Goal: Task Accomplishment & Management: Use online tool/utility

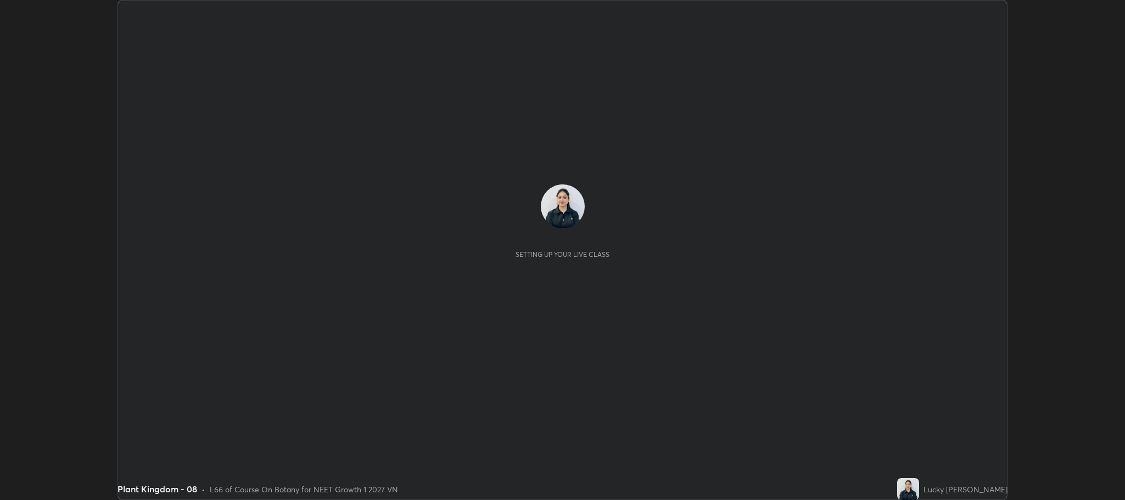
scroll to position [500, 1125]
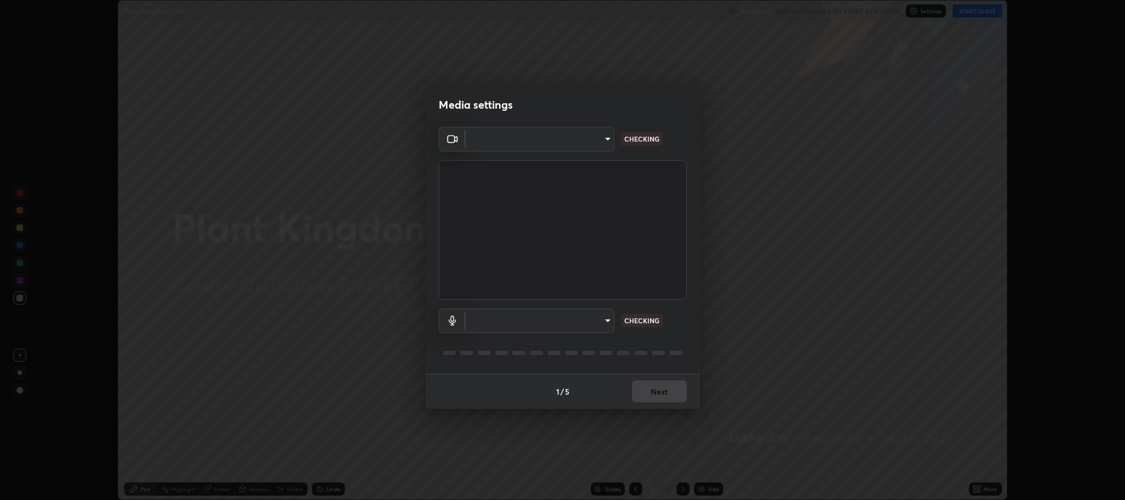
type input "11ae5ff246d08d158b292c9bb26650a353e4513ba1ea0569645e75c22a59fd1d"
type input "communications"
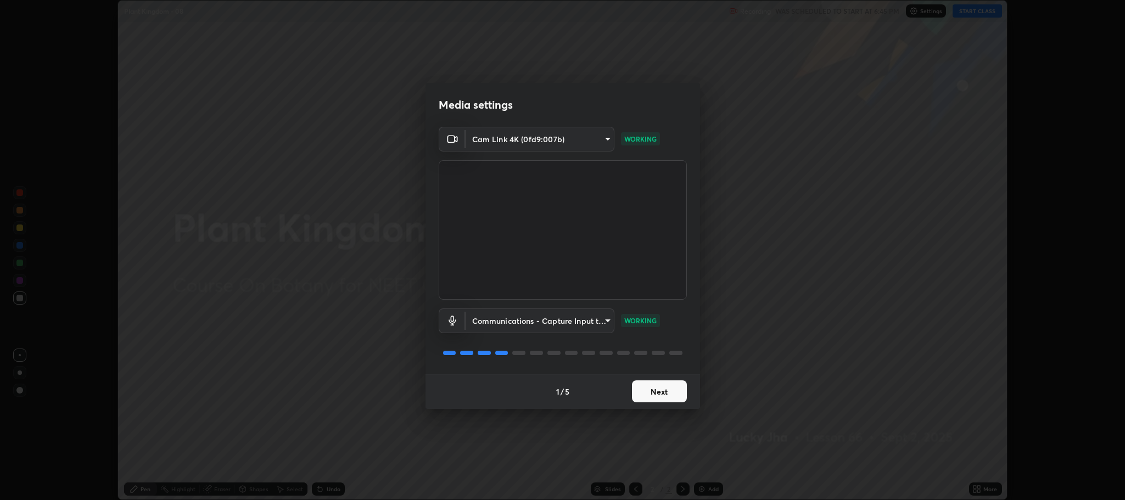
click at [663, 388] on button "Next" at bounding box center [659, 392] width 55 height 22
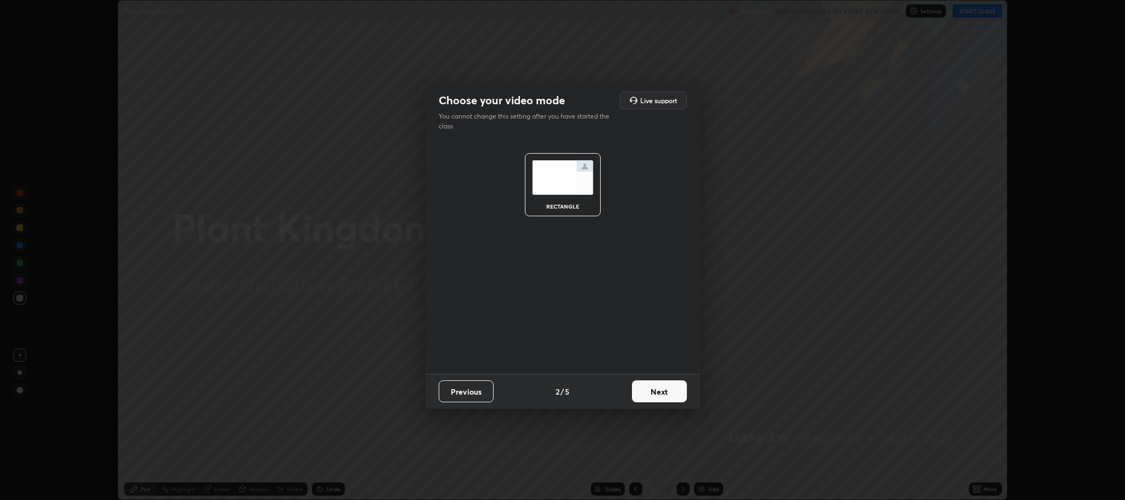
click at [660, 394] on button "Next" at bounding box center [659, 392] width 55 height 22
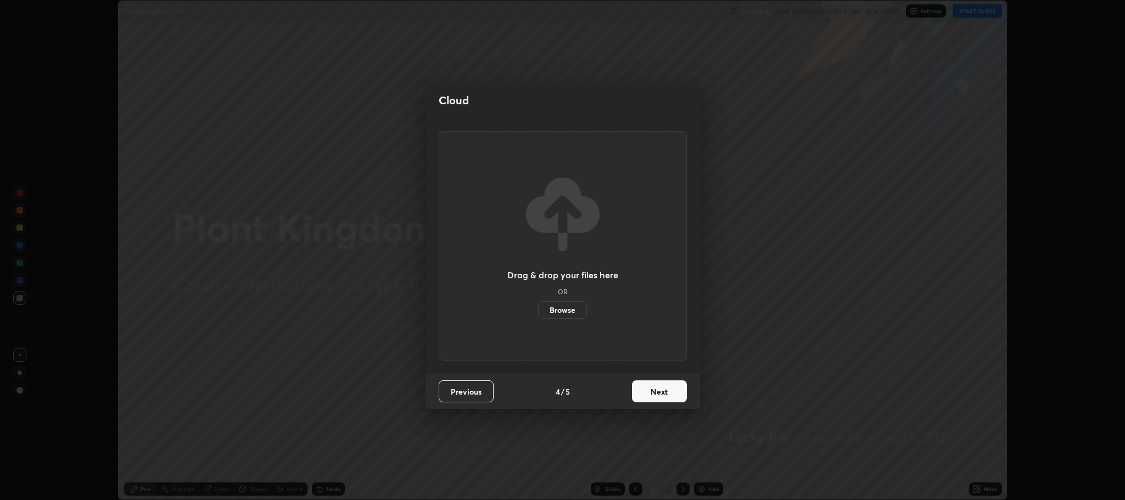
click at [662, 392] on button "Next" at bounding box center [659, 392] width 55 height 22
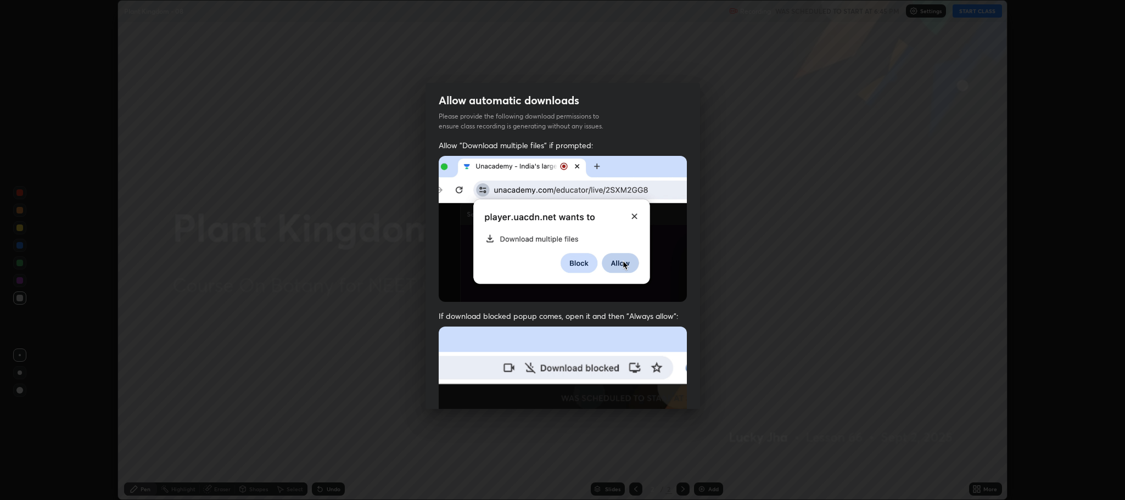
click at [662, 391] on img at bounding box center [563, 447] width 248 height 240
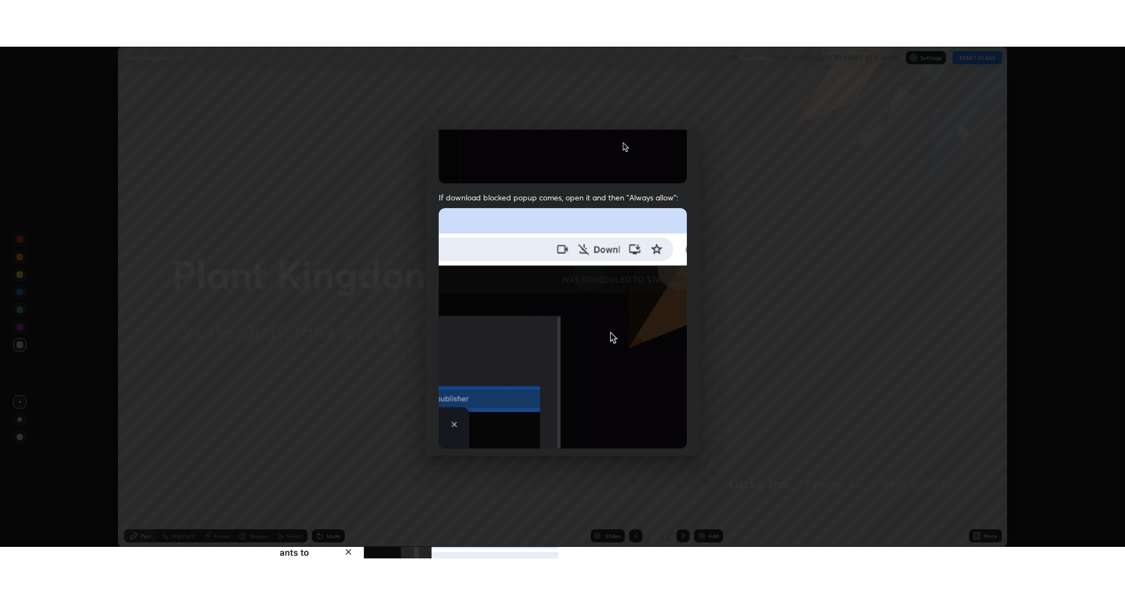
scroll to position [222, 0]
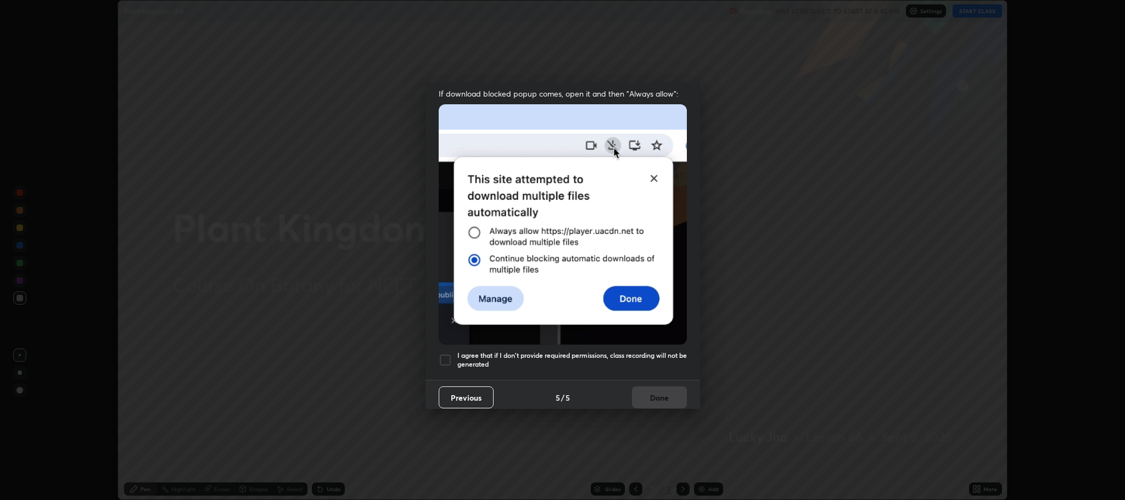
click at [440, 356] on div at bounding box center [445, 360] width 13 height 13
click at [653, 387] on button "Done" at bounding box center [659, 398] width 55 height 22
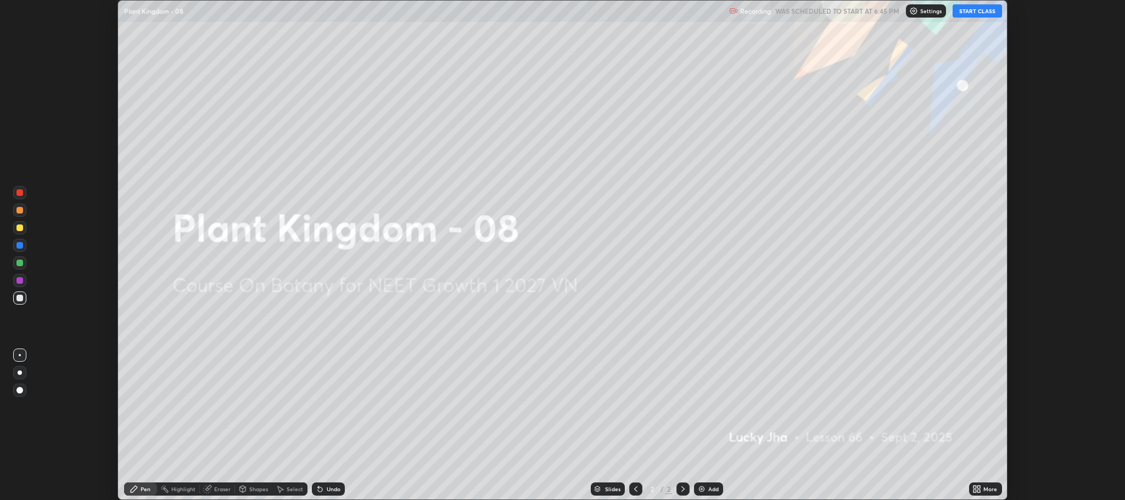
click at [708, 493] on div "Add" at bounding box center [708, 489] width 29 height 13
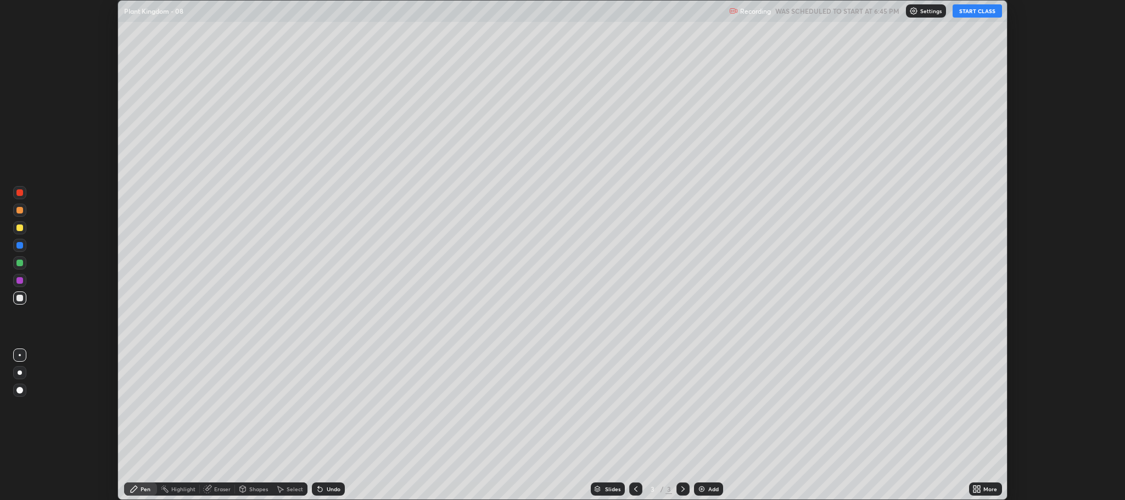
click at [975, 491] on icon at bounding box center [975, 491] width 3 height 3
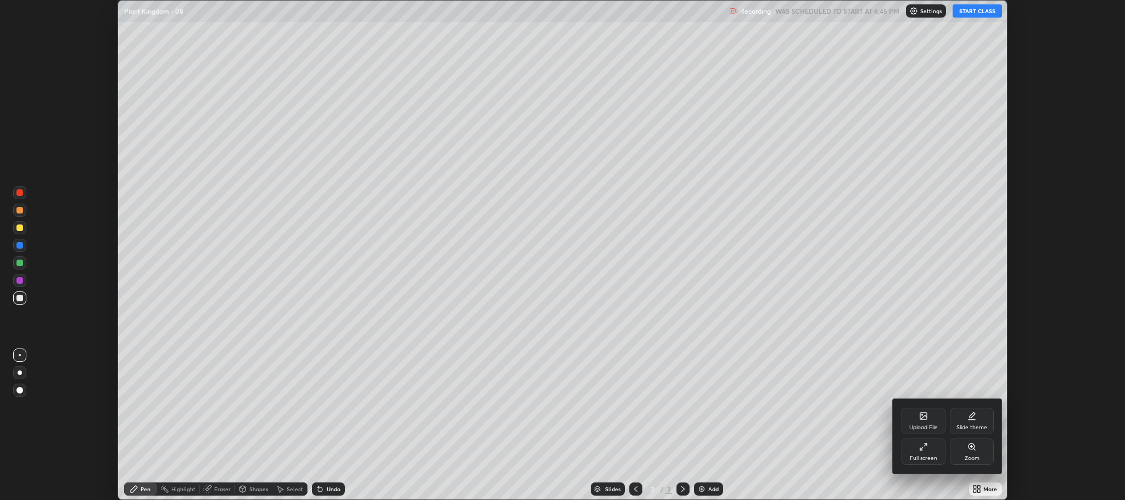
click at [909, 455] on div "Full screen" at bounding box center [924, 452] width 44 height 26
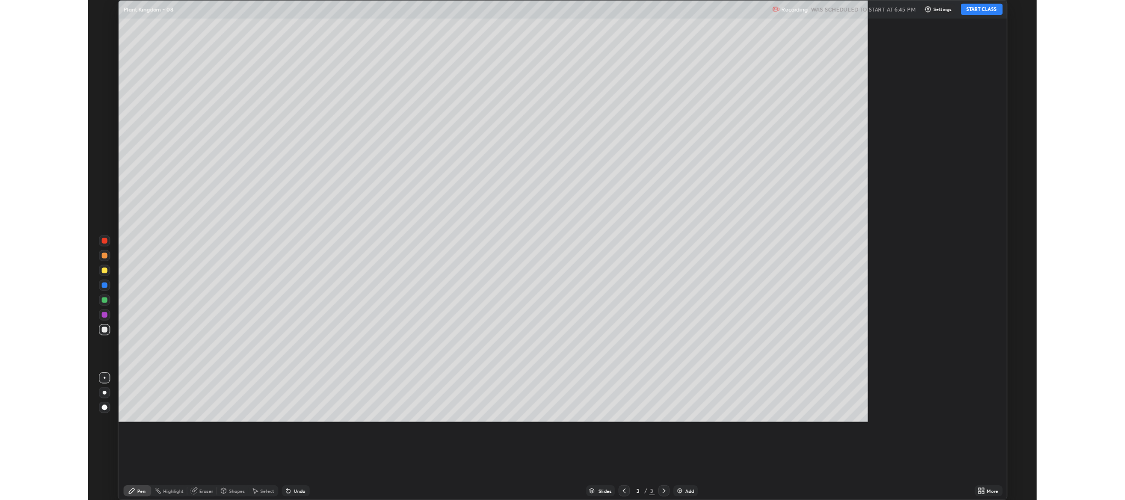
scroll to position [593, 1125]
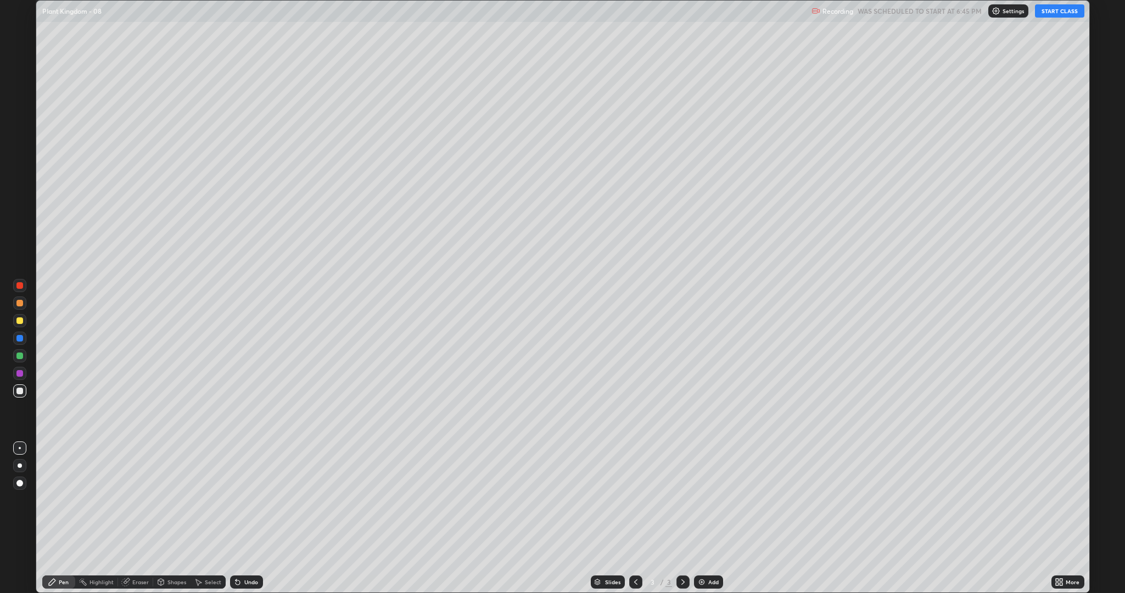
click at [1053, 10] on button "START CLASS" at bounding box center [1059, 10] width 49 height 13
click at [19, 319] on div at bounding box center [19, 320] width 7 height 7
click at [62, 500] on div "Pen" at bounding box center [64, 581] width 10 height 5
click at [16, 321] on div at bounding box center [19, 320] width 7 height 7
click at [22, 355] on div at bounding box center [19, 356] width 7 height 7
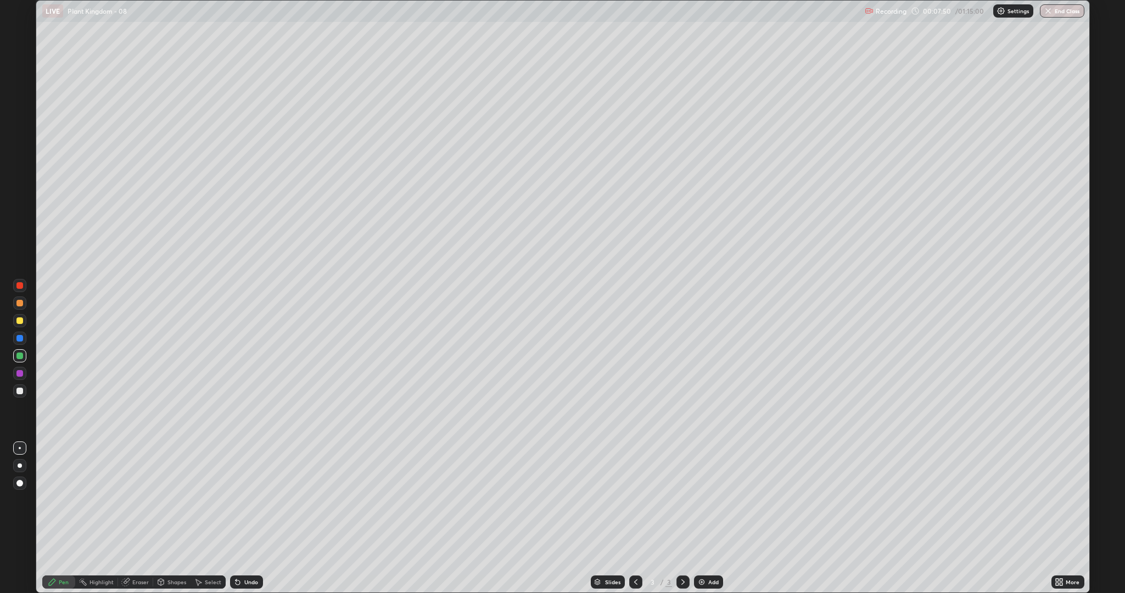
click at [248, 500] on div "Undo" at bounding box center [251, 581] width 14 height 5
click at [254, 500] on div "Undo" at bounding box center [246, 582] width 33 height 13
click at [246, 500] on div "Undo" at bounding box center [244, 582] width 37 height 22
click at [245, 500] on div "Undo" at bounding box center [251, 581] width 14 height 5
click at [242, 500] on div "Undo" at bounding box center [246, 582] width 33 height 13
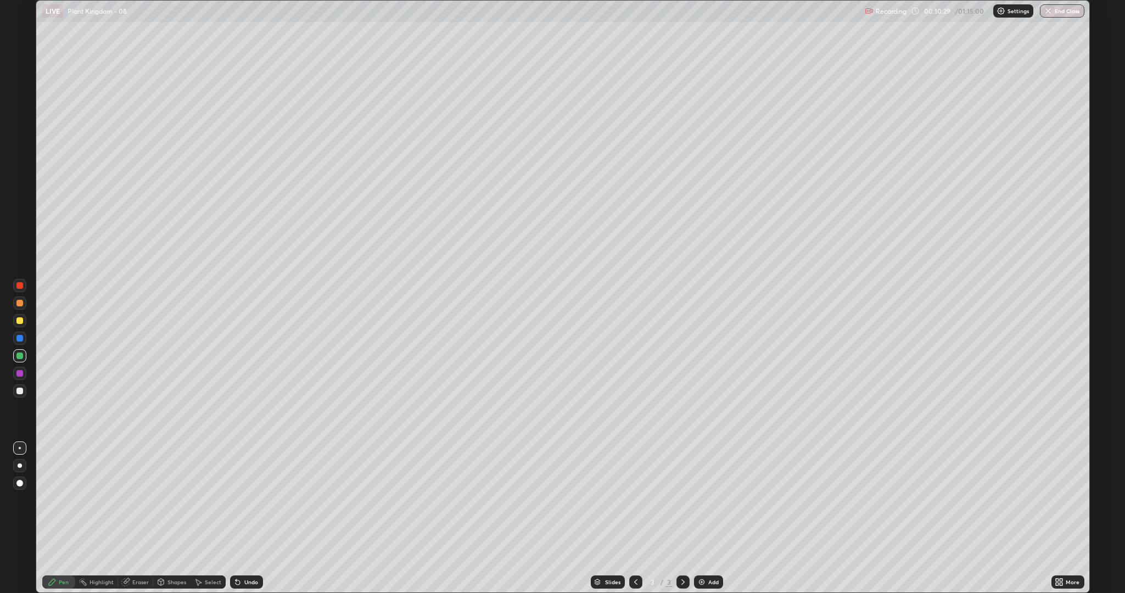
click at [241, 500] on div "Undo" at bounding box center [246, 582] width 33 height 13
click at [242, 500] on div "Undo" at bounding box center [246, 582] width 33 height 13
click at [16, 393] on div at bounding box center [19, 390] width 13 height 13
click at [20, 321] on div at bounding box center [19, 320] width 7 height 7
click at [19, 303] on div at bounding box center [19, 303] width 7 height 7
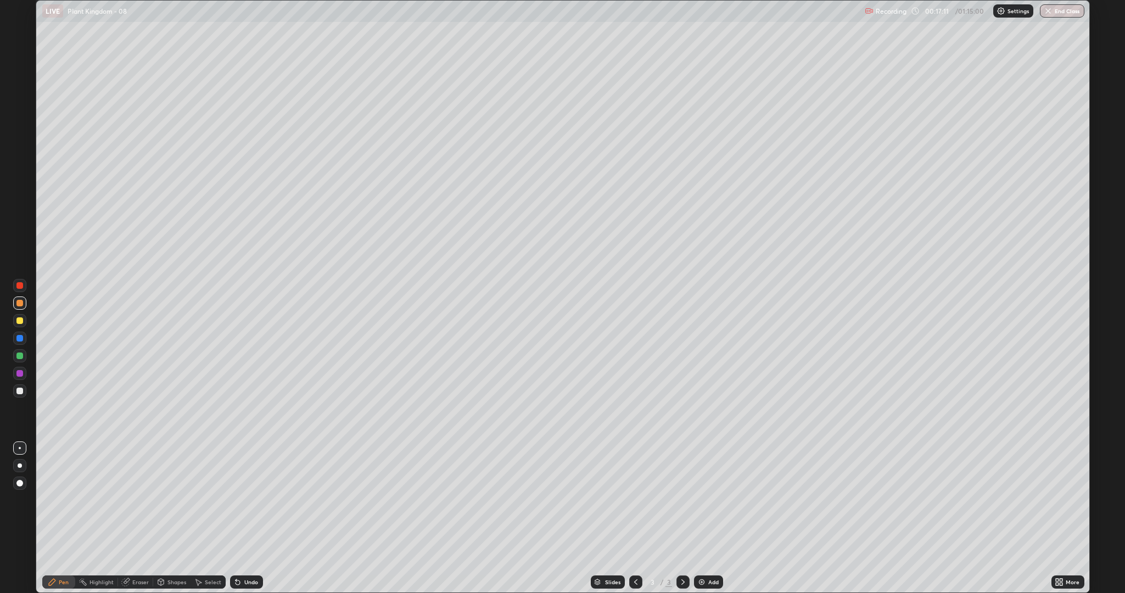
click at [244, 500] on div "Undo" at bounding box center [246, 582] width 33 height 13
click at [19, 358] on div at bounding box center [19, 356] width 7 height 7
click at [20, 391] on div at bounding box center [19, 391] width 7 height 7
click at [20, 338] on div at bounding box center [19, 338] width 7 height 7
click at [705, 500] on div "Add" at bounding box center [708, 582] width 29 height 13
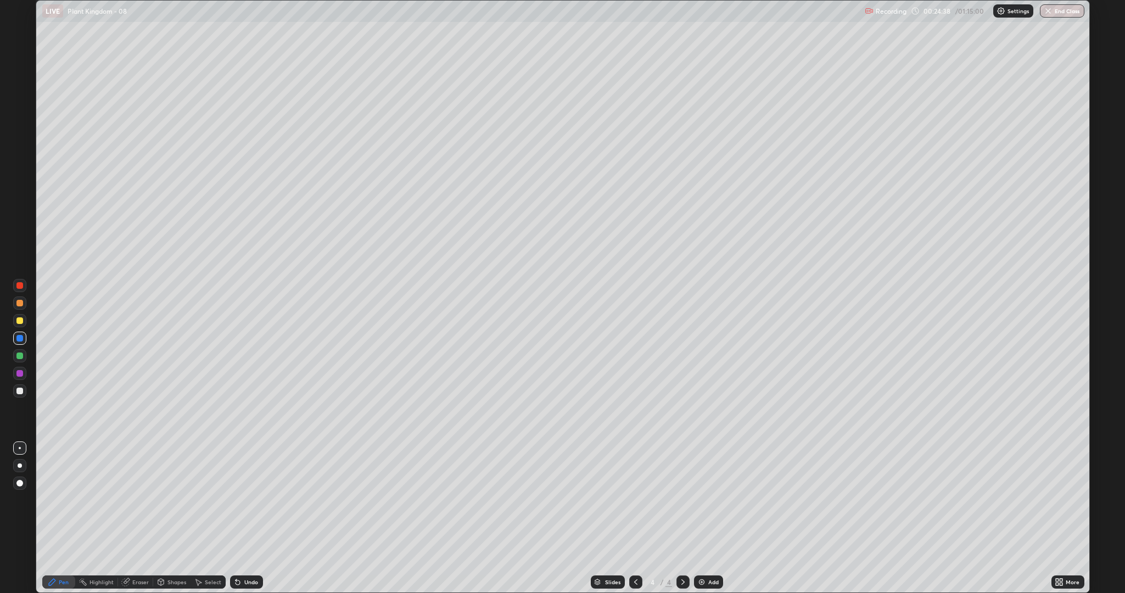
click at [18, 392] on div at bounding box center [19, 391] width 7 height 7
click at [241, 500] on div "Undo" at bounding box center [246, 582] width 33 height 13
click at [250, 500] on div "Undo" at bounding box center [251, 581] width 14 height 5
click at [18, 305] on div at bounding box center [19, 303] width 7 height 7
click at [136, 500] on div "Eraser" at bounding box center [140, 581] width 16 height 5
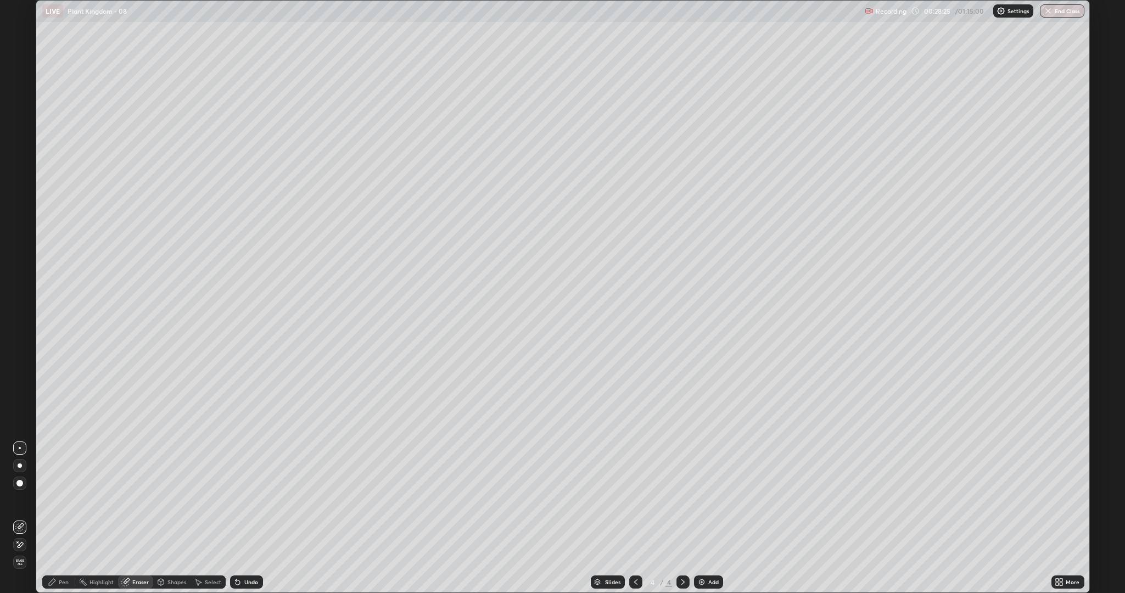
click at [21, 500] on icon at bounding box center [19, 544] width 9 height 9
click at [63, 500] on div "Pen" at bounding box center [64, 581] width 10 height 5
click at [1070, 500] on div "More" at bounding box center [1073, 581] width 14 height 5
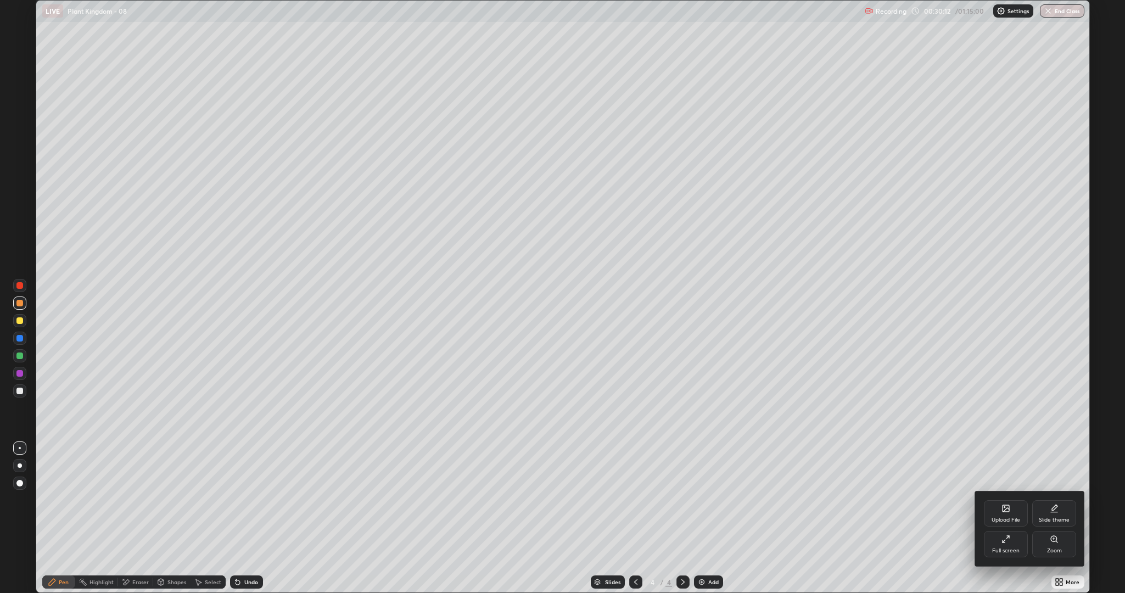
click at [998, 500] on div "Full screen" at bounding box center [1006, 544] width 44 height 26
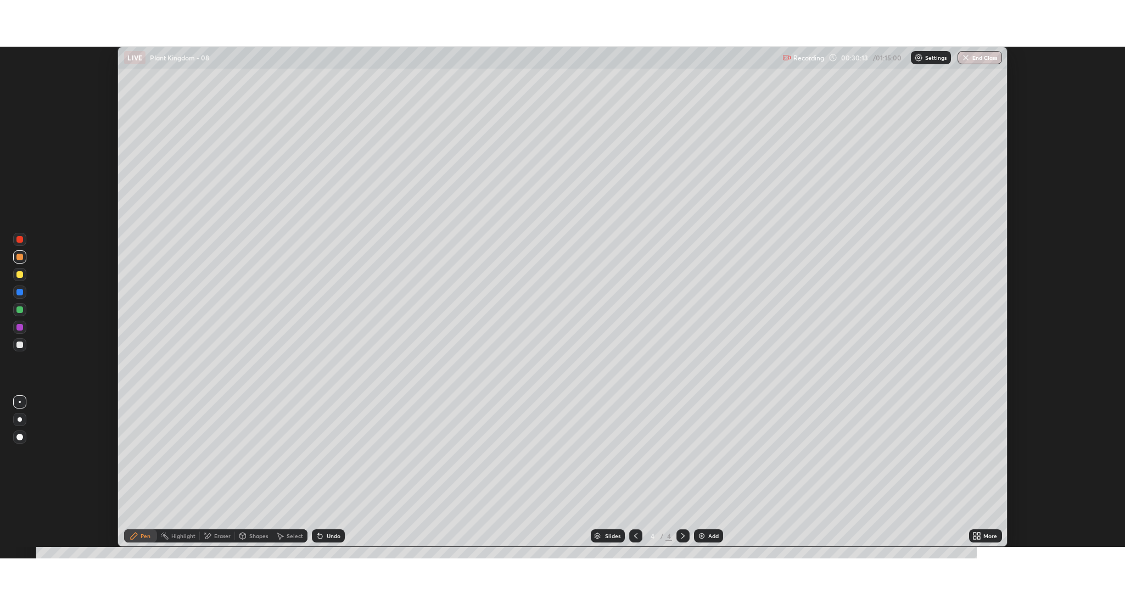
scroll to position [54414, 53790]
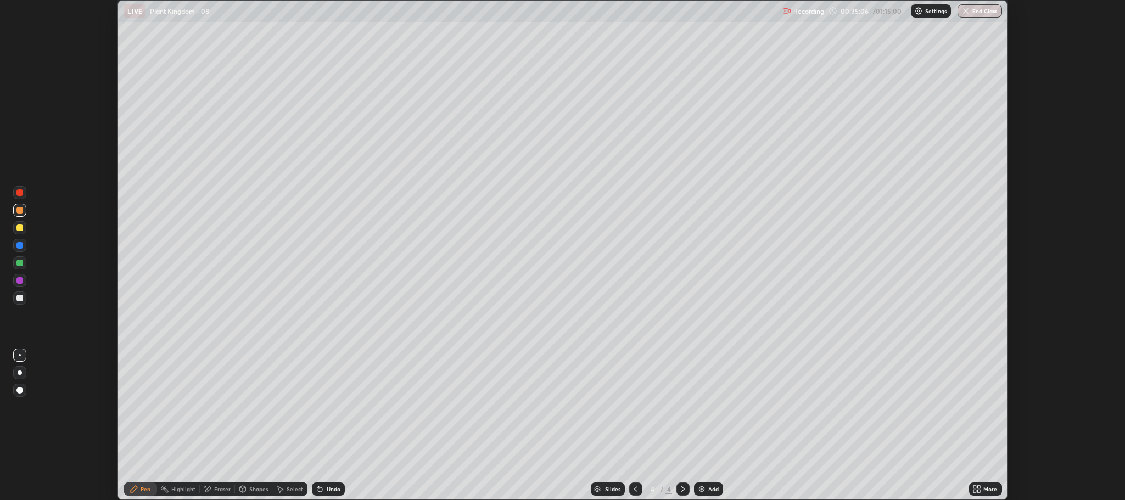
click at [975, 491] on icon at bounding box center [975, 491] width 3 height 3
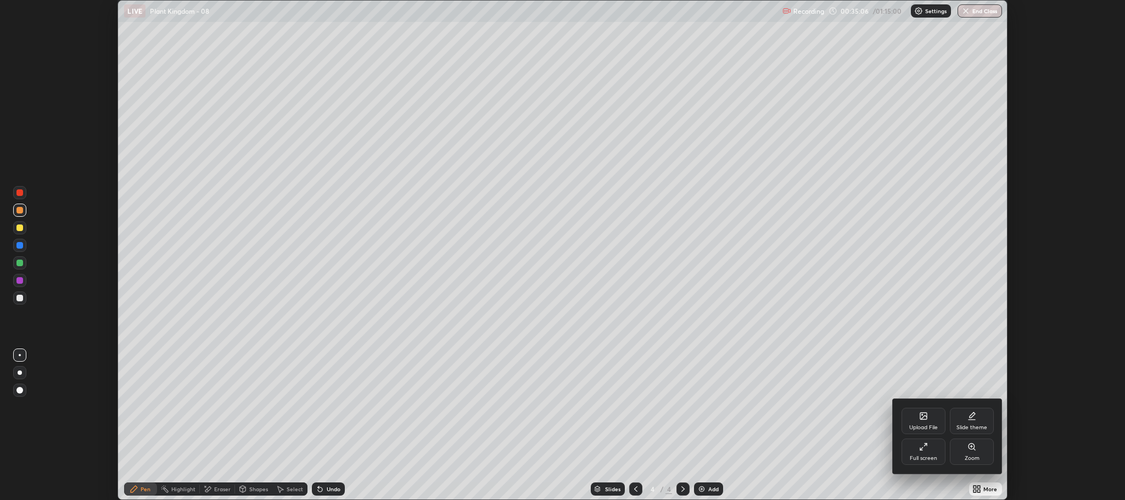
click at [914, 450] on div "Full screen" at bounding box center [924, 452] width 44 height 26
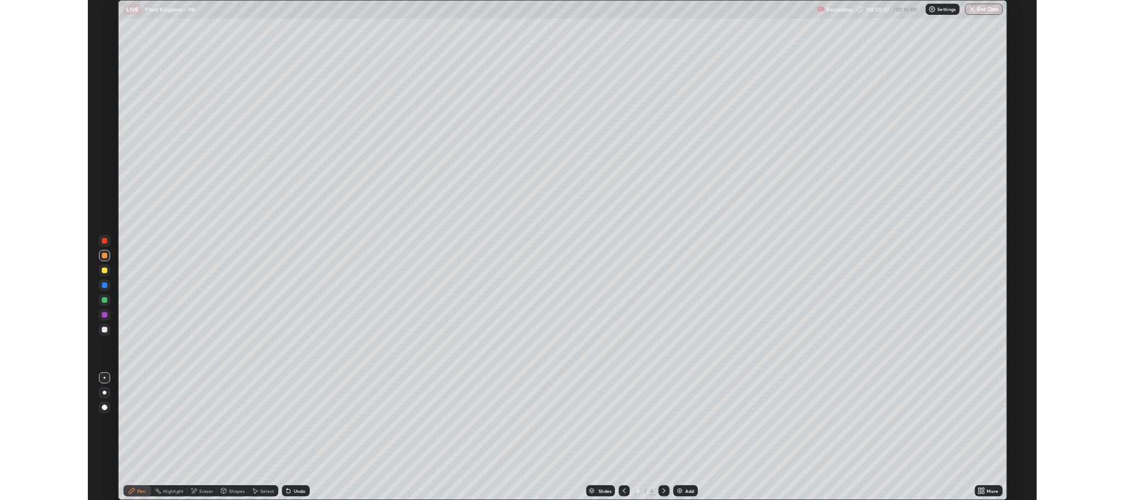
scroll to position [593, 1125]
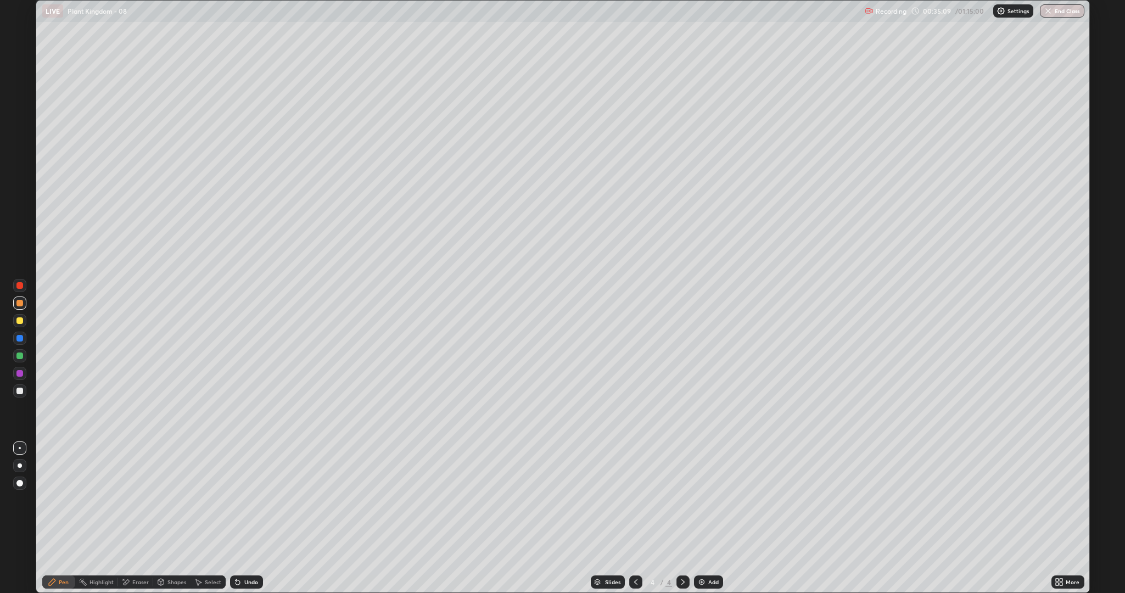
click at [22, 390] on div at bounding box center [19, 391] width 7 height 7
click at [251, 500] on div "Undo" at bounding box center [251, 581] width 14 height 5
click at [19, 321] on div at bounding box center [19, 320] width 7 height 7
click at [21, 392] on div at bounding box center [19, 391] width 7 height 7
click at [236, 500] on icon at bounding box center [236, 579] width 1 height 1
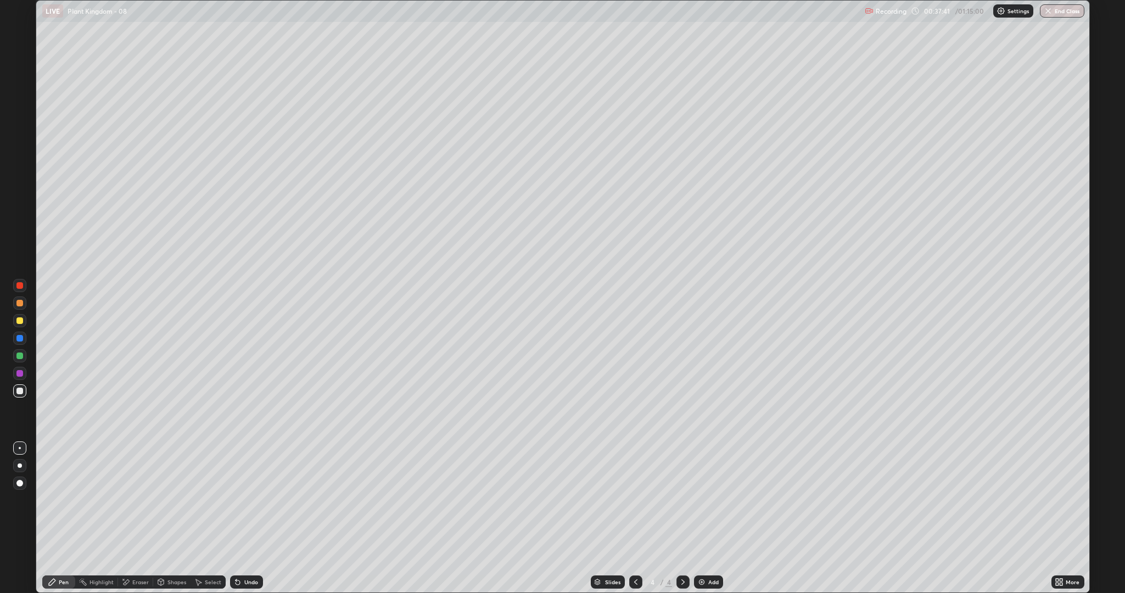
click at [18, 356] on div at bounding box center [19, 356] width 7 height 7
click at [19, 392] on div at bounding box center [19, 391] width 7 height 7
click at [135, 500] on div "Eraser" at bounding box center [140, 581] width 16 height 5
click at [20, 500] on icon at bounding box center [21, 525] width 6 height 5
click at [63, 500] on div "Pen" at bounding box center [64, 581] width 10 height 5
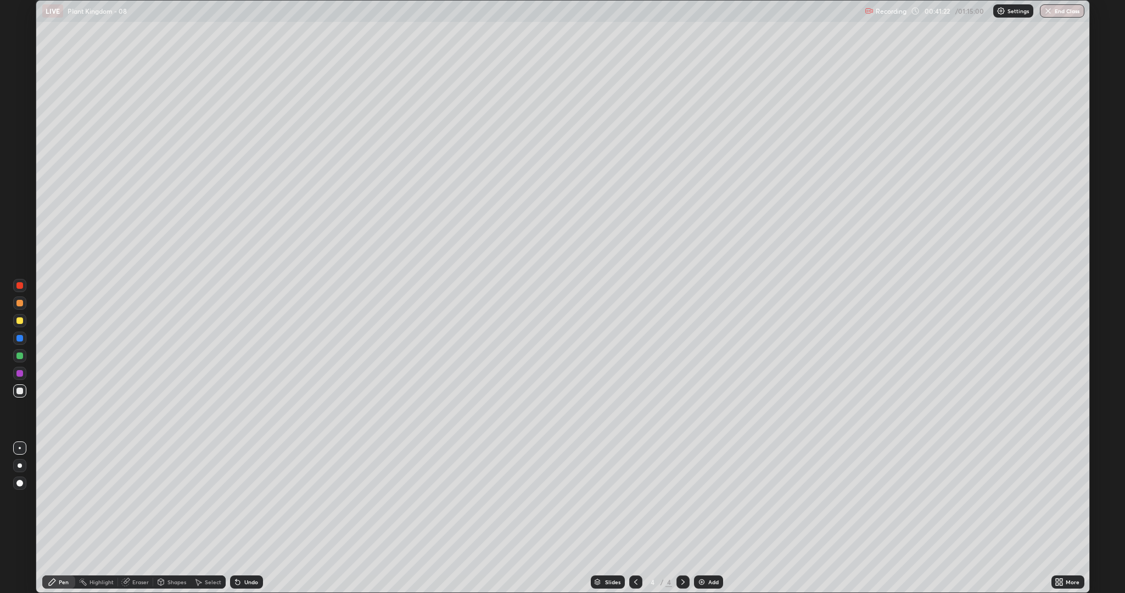
click at [18, 321] on div at bounding box center [19, 320] width 7 height 7
click at [20, 321] on div at bounding box center [19, 320] width 7 height 7
click at [20, 391] on div at bounding box center [19, 391] width 7 height 7
click at [709, 500] on div "Add" at bounding box center [713, 581] width 10 height 5
click at [20, 321] on div at bounding box center [19, 320] width 7 height 7
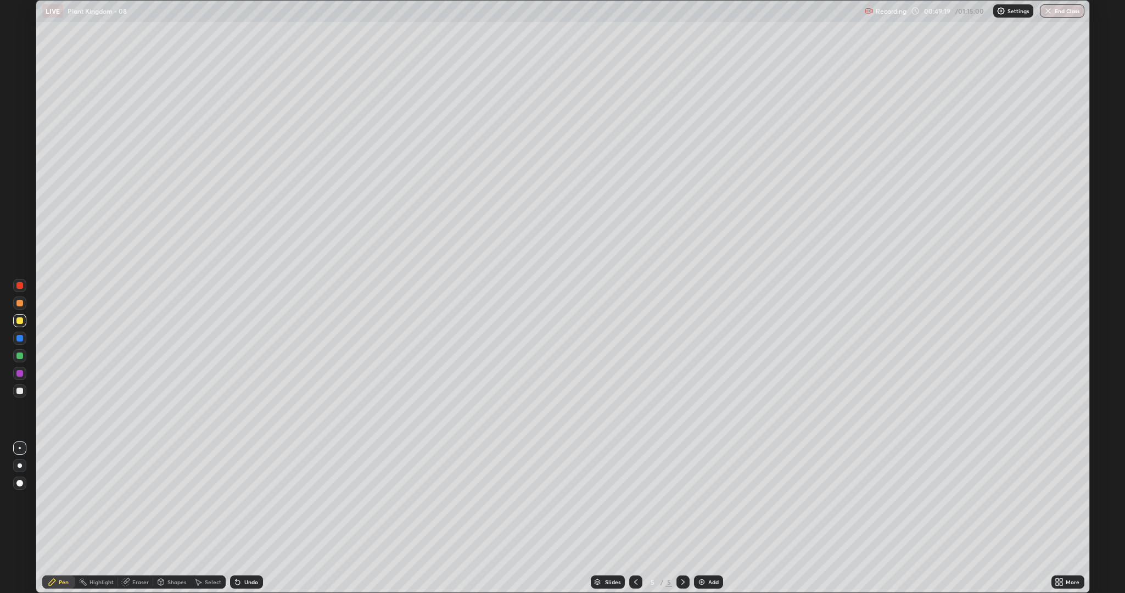
click at [171, 500] on div "Shapes" at bounding box center [176, 581] width 19 height 5
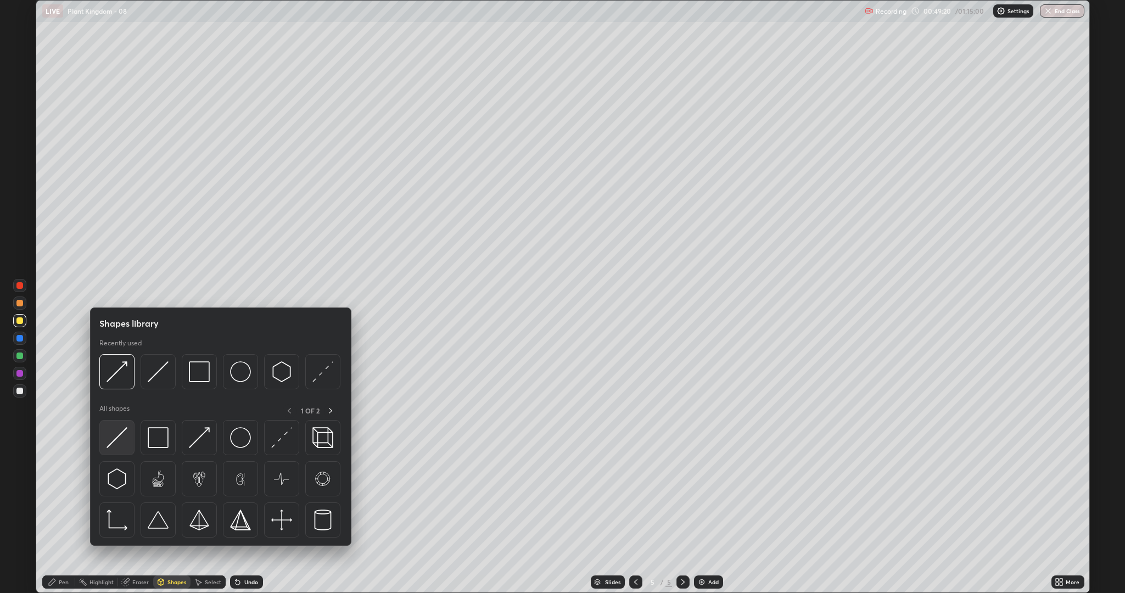
click at [119, 441] on img at bounding box center [117, 437] width 21 height 21
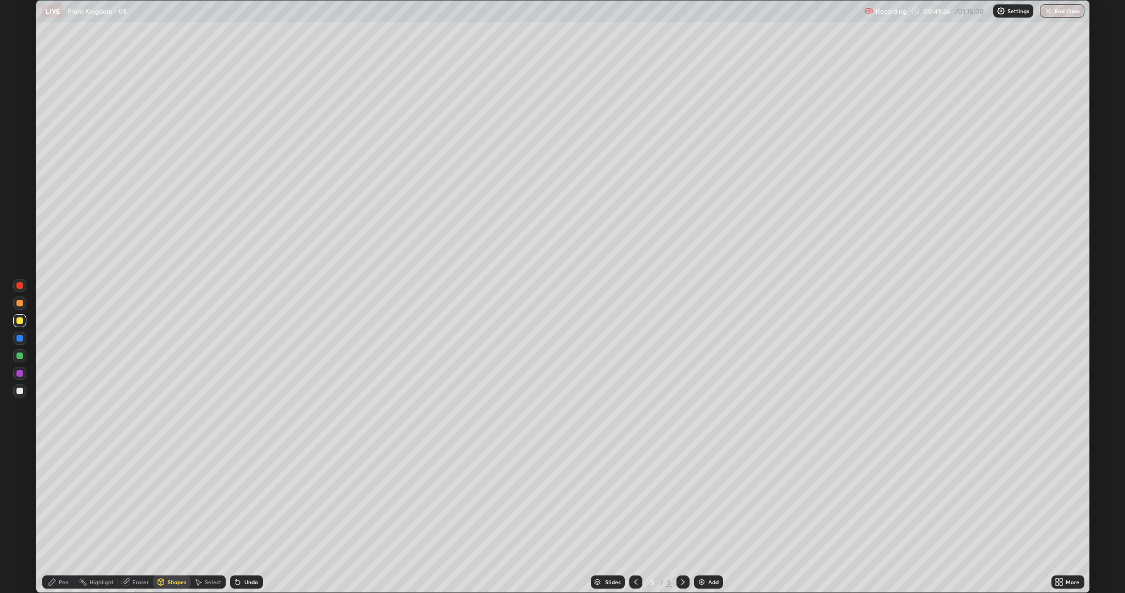
click at [52, 500] on icon at bounding box center [52, 582] width 7 height 7
click at [236, 500] on icon at bounding box center [238, 582] width 4 height 4
click at [170, 500] on div "Shapes" at bounding box center [176, 581] width 19 height 5
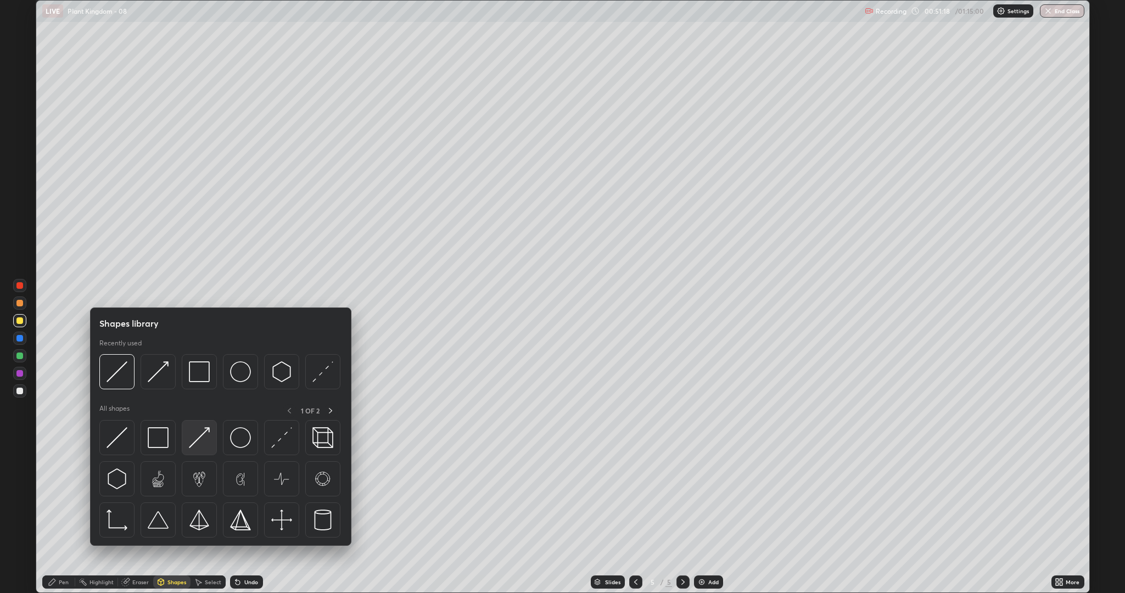
click at [207, 436] on img at bounding box center [199, 437] width 21 height 21
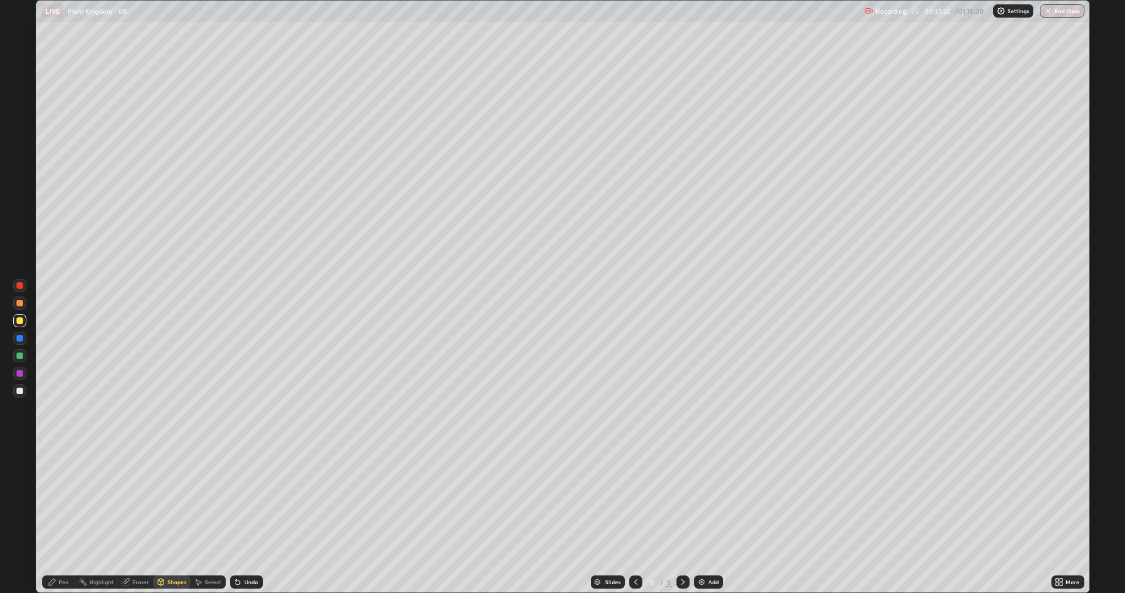
click at [63, 500] on div "Pen" at bounding box center [64, 581] width 10 height 5
click at [20, 390] on div at bounding box center [19, 391] width 7 height 7
click at [19, 341] on div at bounding box center [19, 338] width 7 height 7
click at [20, 390] on div at bounding box center [19, 391] width 7 height 7
click at [17, 394] on div at bounding box center [19, 391] width 7 height 7
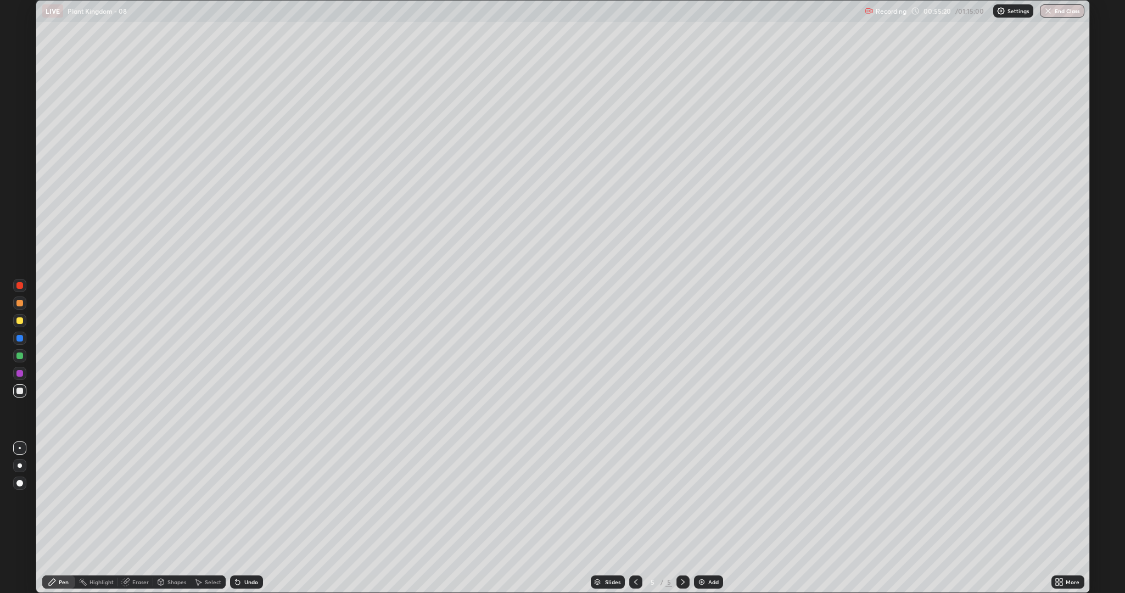
click at [167, 500] on div "Shapes" at bounding box center [176, 581] width 19 height 5
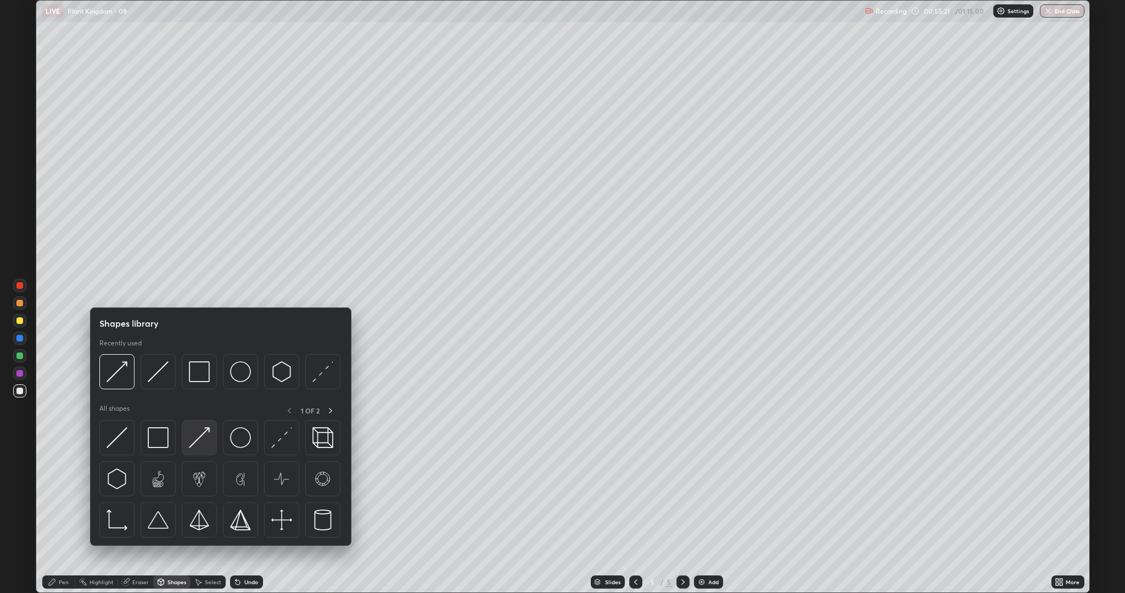
click at [192, 444] on img at bounding box center [199, 437] width 21 height 21
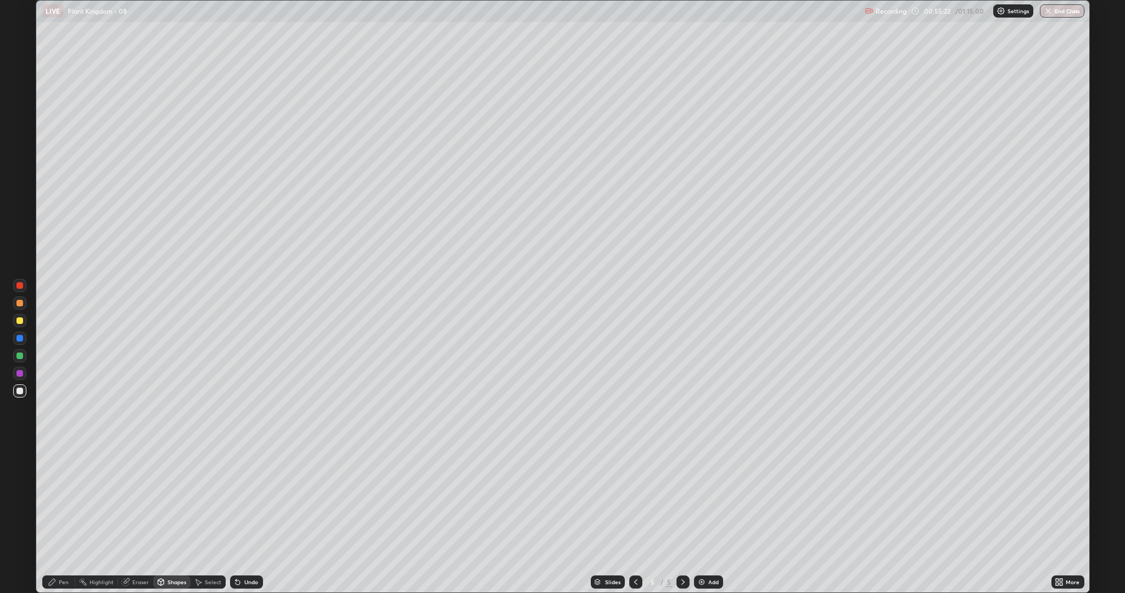
click at [20, 320] on div at bounding box center [19, 320] width 7 height 7
click at [19, 391] on div at bounding box center [19, 391] width 7 height 7
click at [19, 321] on div at bounding box center [19, 320] width 7 height 7
click at [242, 500] on div "Undo" at bounding box center [246, 582] width 33 height 13
click at [244, 500] on div "Undo" at bounding box center [251, 581] width 14 height 5
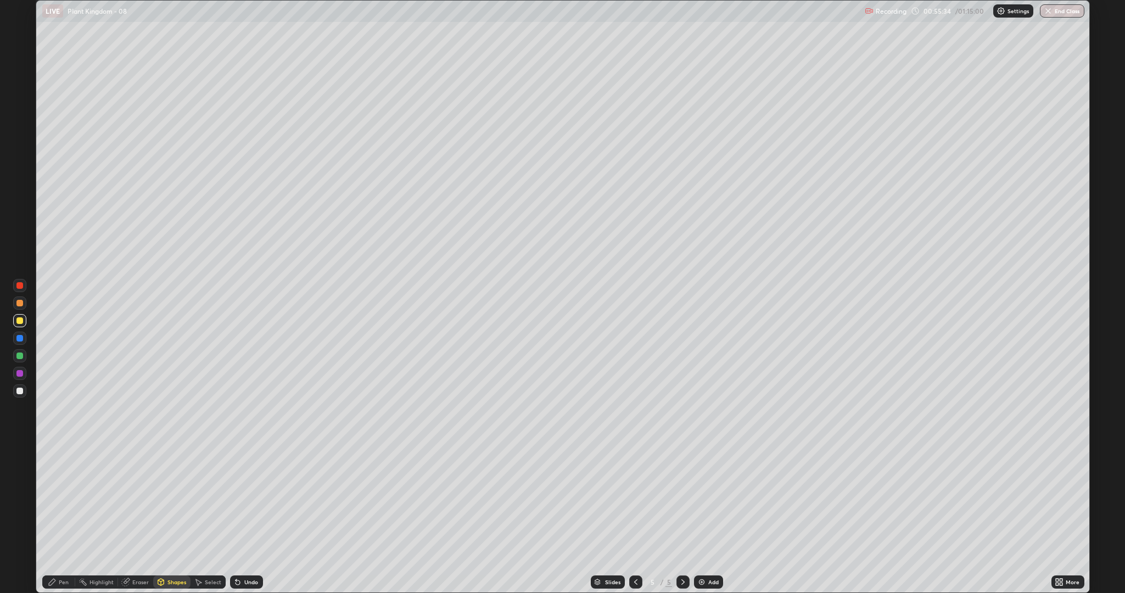
click at [58, 500] on div "Pen" at bounding box center [58, 582] width 33 height 13
click at [250, 500] on div "Undo" at bounding box center [251, 581] width 14 height 5
click at [236, 500] on icon at bounding box center [238, 582] width 4 height 4
click at [21, 393] on div at bounding box center [19, 391] width 7 height 7
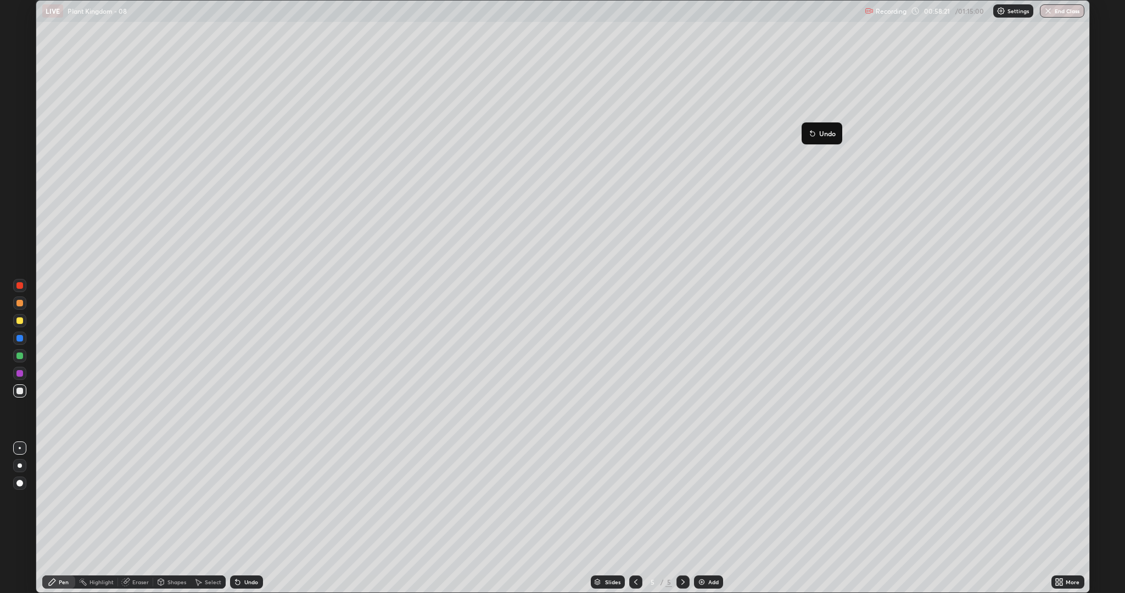
click at [806, 133] on button "Undo" at bounding box center [822, 133] width 32 height 13
click at [139, 500] on div "Eraser" at bounding box center [140, 581] width 16 height 5
click at [64, 500] on div "Pen" at bounding box center [64, 581] width 10 height 5
click at [20, 338] on div at bounding box center [19, 338] width 7 height 7
click at [20, 391] on div at bounding box center [19, 391] width 7 height 7
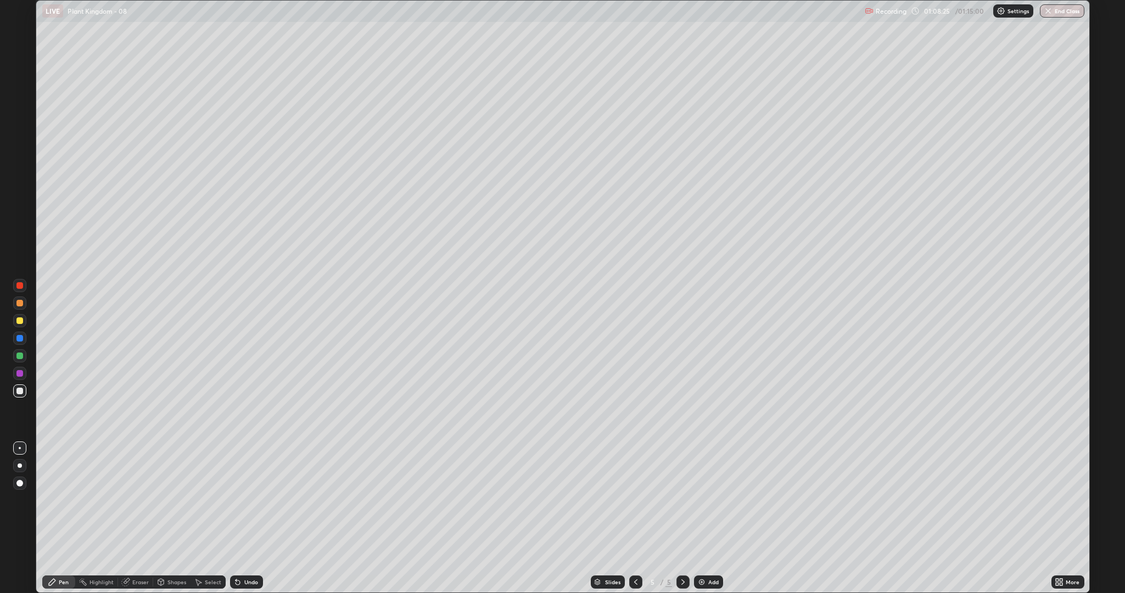
click at [13, 387] on div at bounding box center [20, 391] width 18 height 18
click at [249, 500] on div "Undo" at bounding box center [251, 581] width 14 height 5
click at [248, 500] on div "Undo" at bounding box center [251, 581] width 14 height 5
click at [16, 355] on div at bounding box center [19, 356] width 7 height 7
click at [249, 500] on div "Undo" at bounding box center [251, 581] width 14 height 5
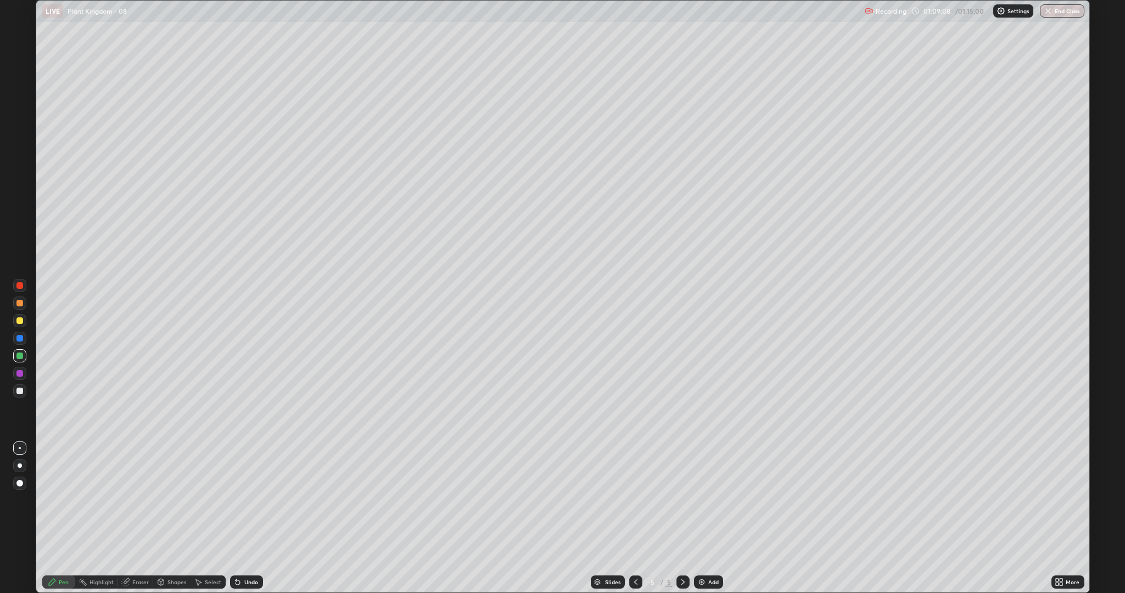
click at [250, 500] on div "Undo" at bounding box center [251, 581] width 14 height 5
click at [251, 500] on div "Undo" at bounding box center [251, 581] width 14 height 5
click at [250, 500] on div "Undo" at bounding box center [251, 581] width 14 height 5
click at [252, 500] on div "Undo" at bounding box center [246, 582] width 33 height 13
click at [252, 500] on div "Undo" at bounding box center [251, 581] width 14 height 5
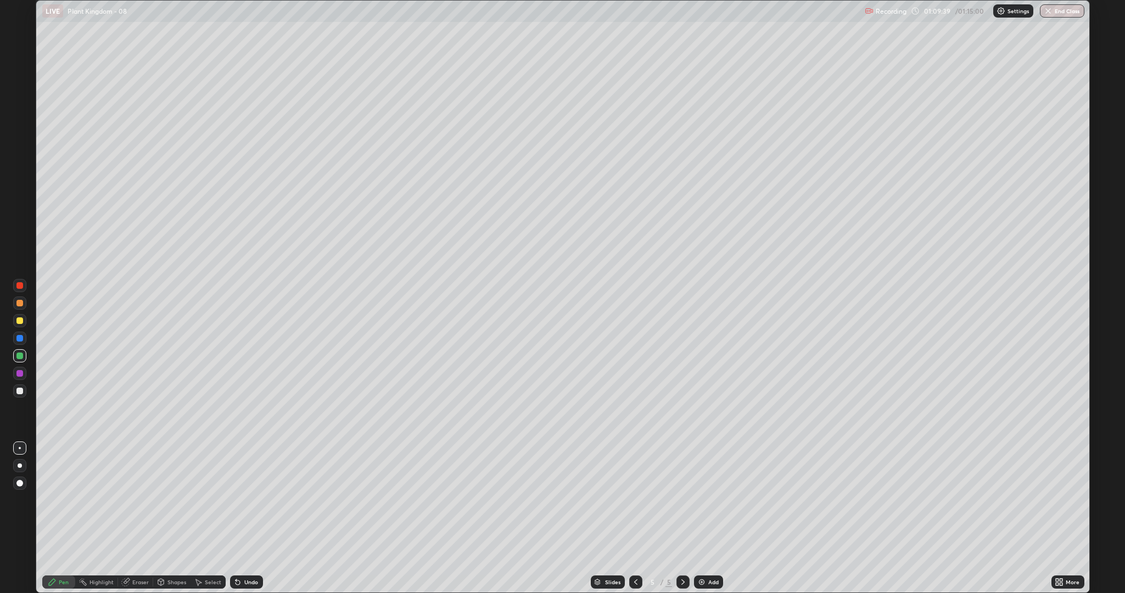
click at [21, 320] on div at bounding box center [19, 320] width 7 height 7
click at [243, 500] on div "Undo" at bounding box center [246, 582] width 33 height 13
click at [247, 500] on div "Undo" at bounding box center [251, 581] width 14 height 5
click at [249, 500] on div "Undo" at bounding box center [251, 581] width 14 height 5
click at [251, 500] on div "Undo" at bounding box center [246, 582] width 33 height 13
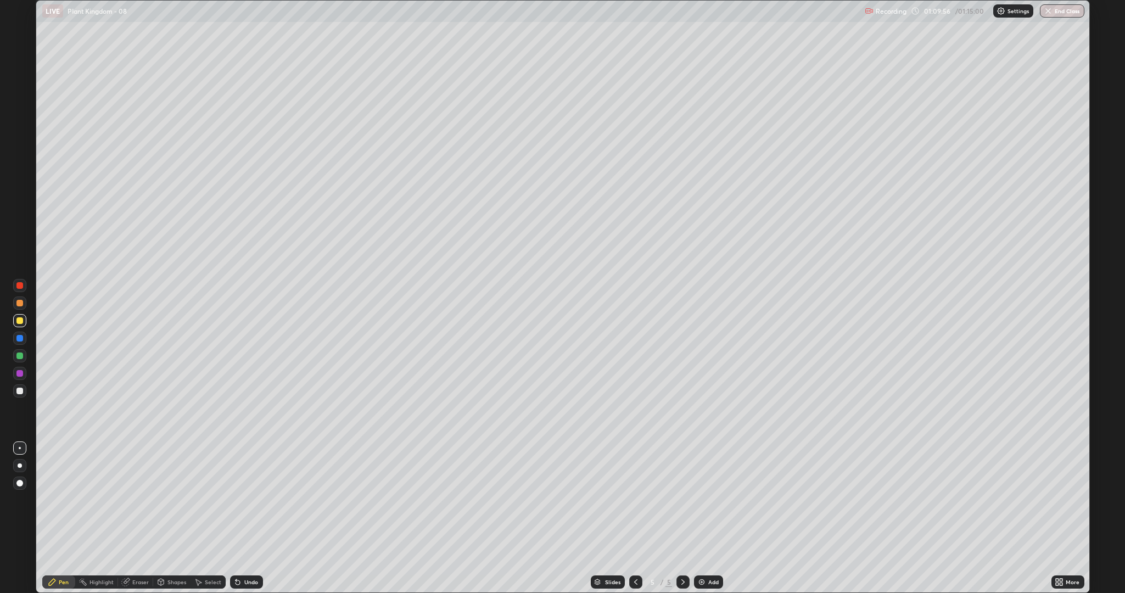
click at [245, 500] on div "Undo" at bounding box center [251, 581] width 14 height 5
click at [244, 500] on div "Undo" at bounding box center [251, 581] width 14 height 5
click at [236, 500] on icon at bounding box center [236, 579] width 1 height 1
click at [1060, 13] on button "End Class" at bounding box center [1062, 10] width 43 height 13
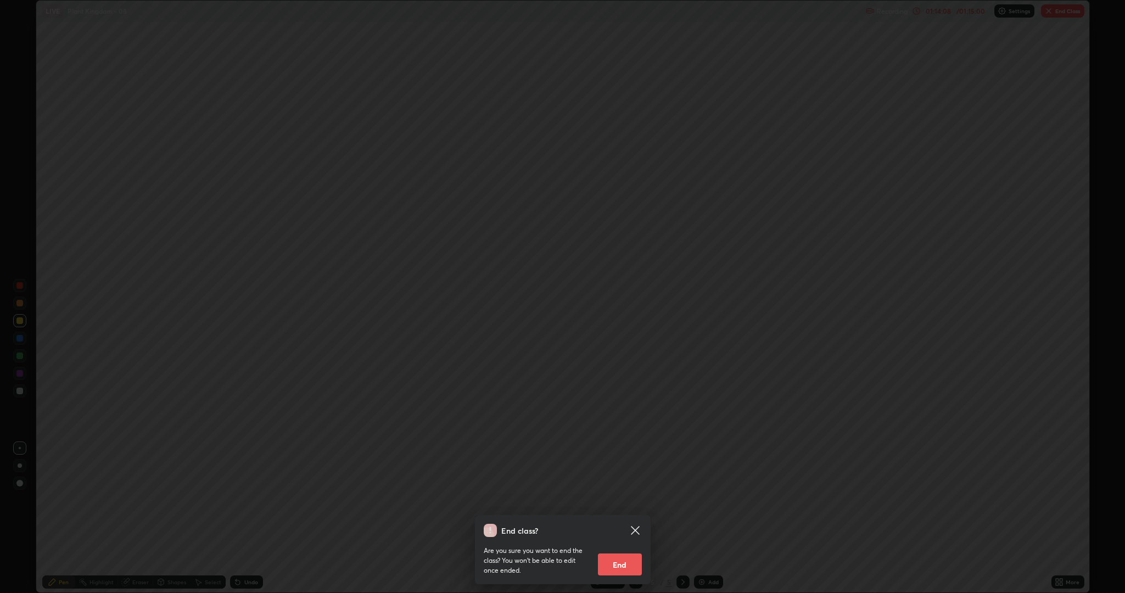
click at [630, 500] on button "End" at bounding box center [620, 565] width 44 height 22
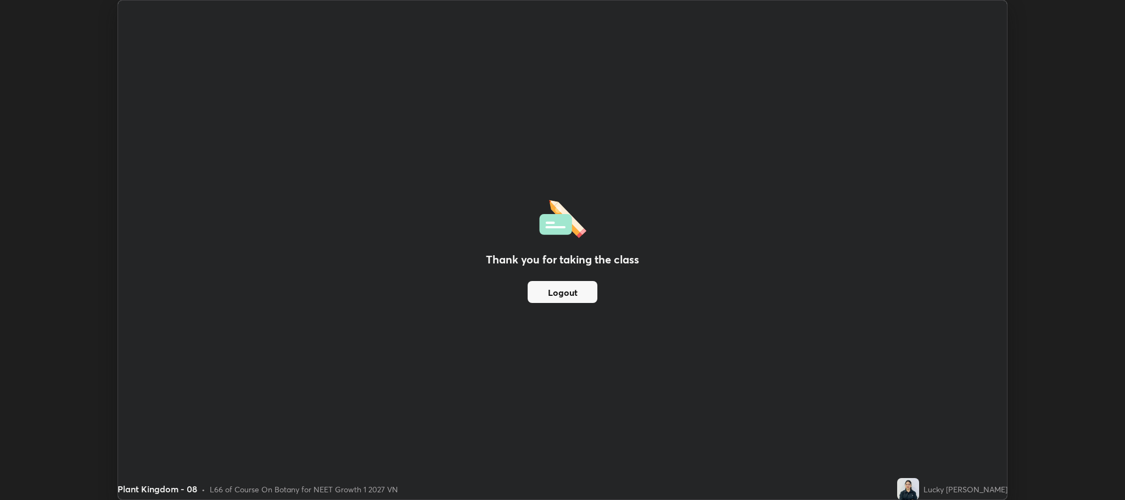
scroll to position [54414, 53790]
